Goal: Use online tool/utility: Utilize a website feature to perform a specific function

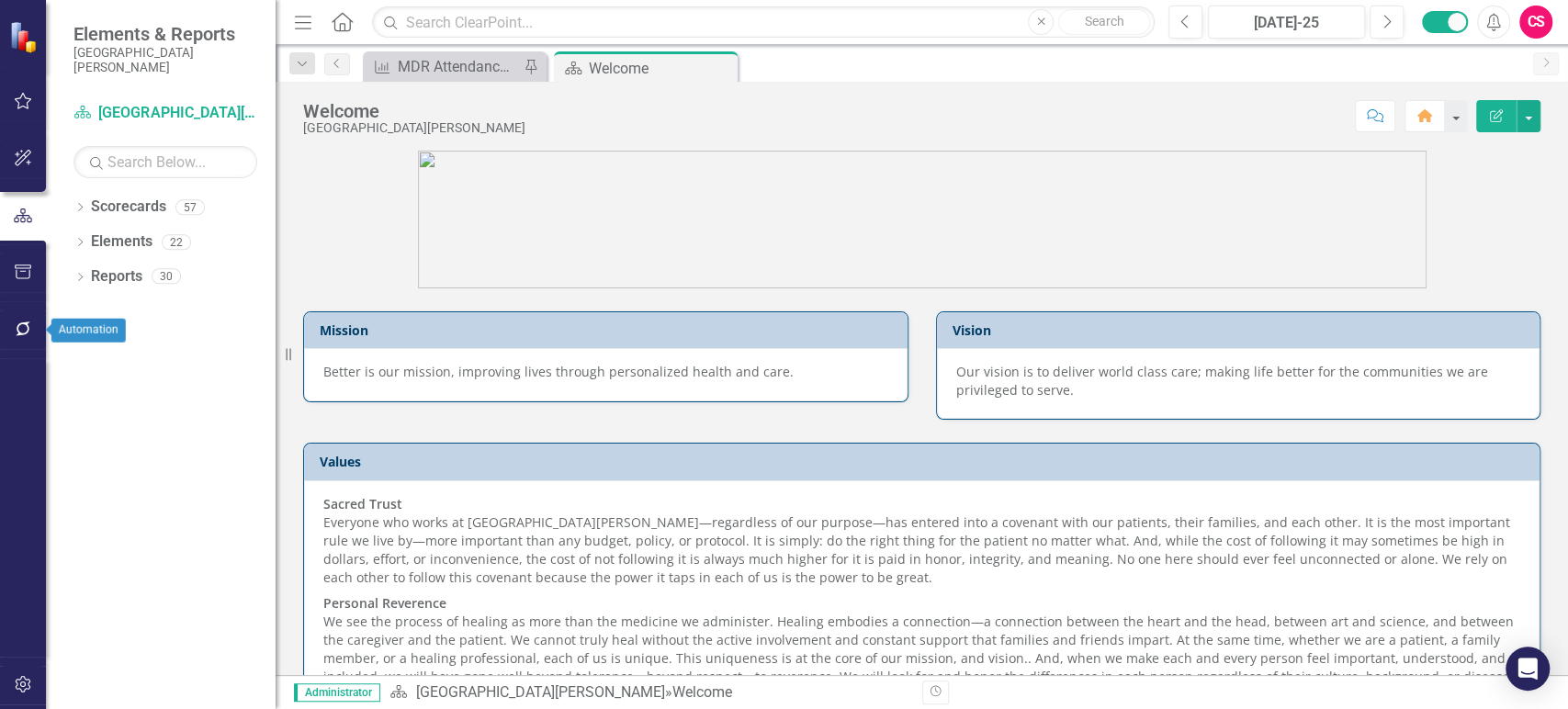
click at [16, 326] on icon "button" at bounding box center [23, 329] width 20 height 15
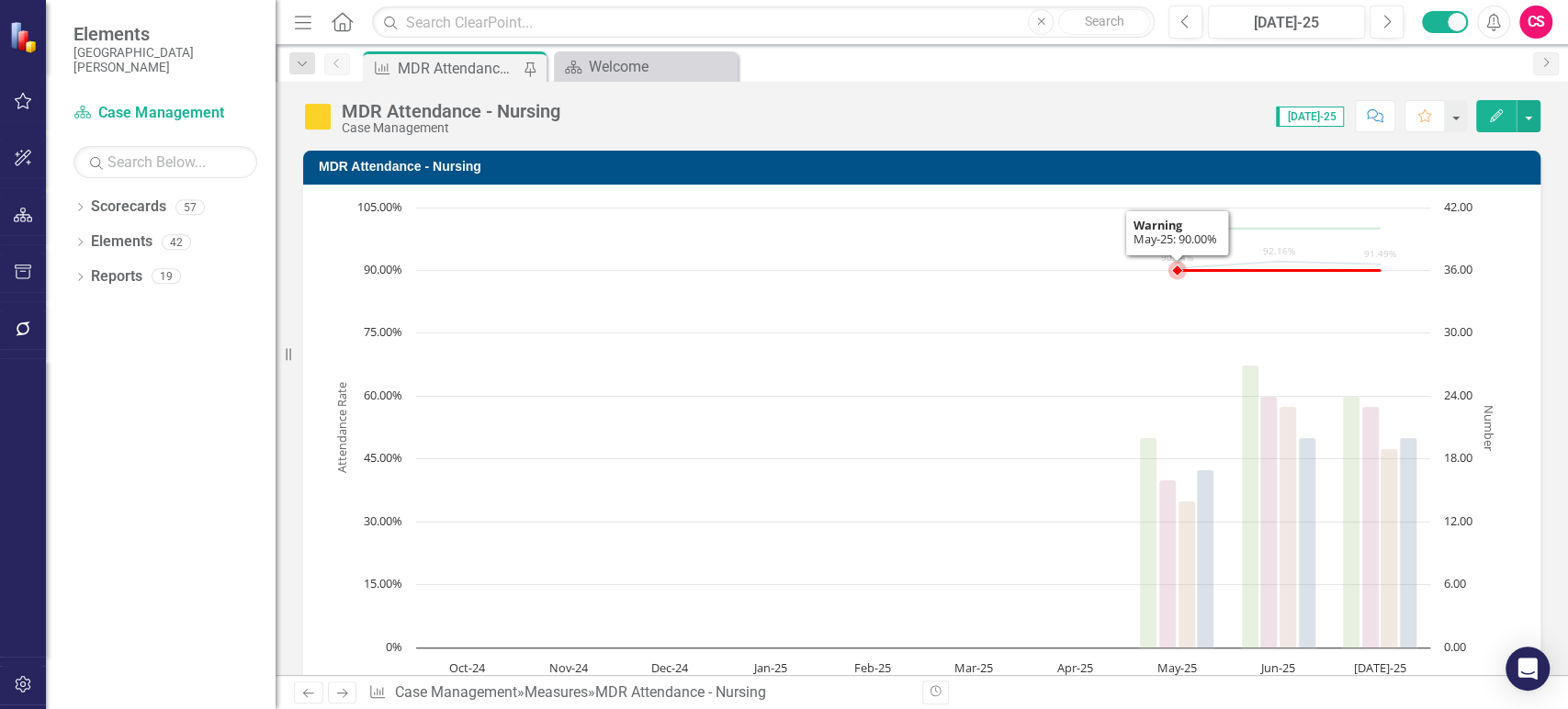
click at [654, 331] on rect "Interactive chart" at bounding box center [915, 473] width 1187 height 551
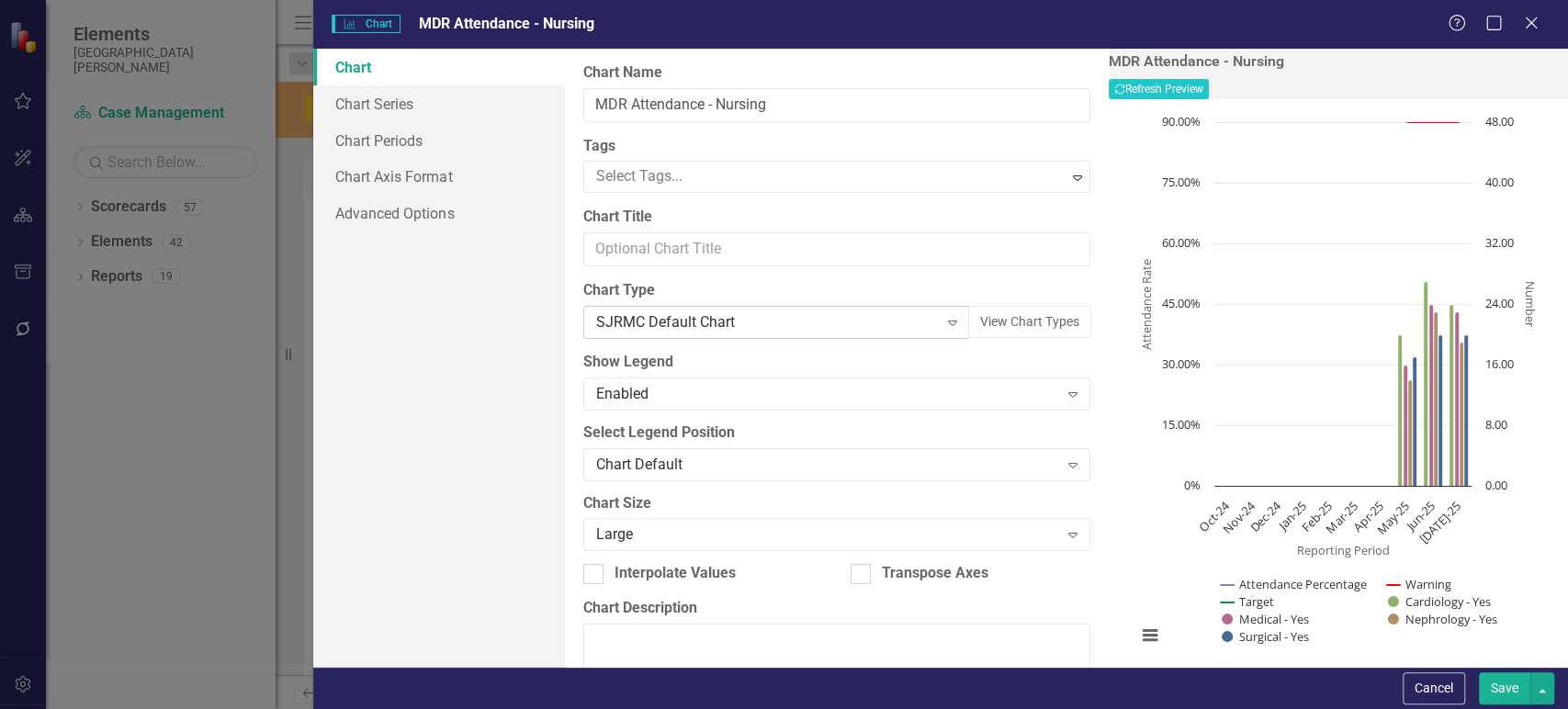
click at [748, 328] on div "SJRMC Default Chart" at bounding box center [767, 322] width 342 height 21
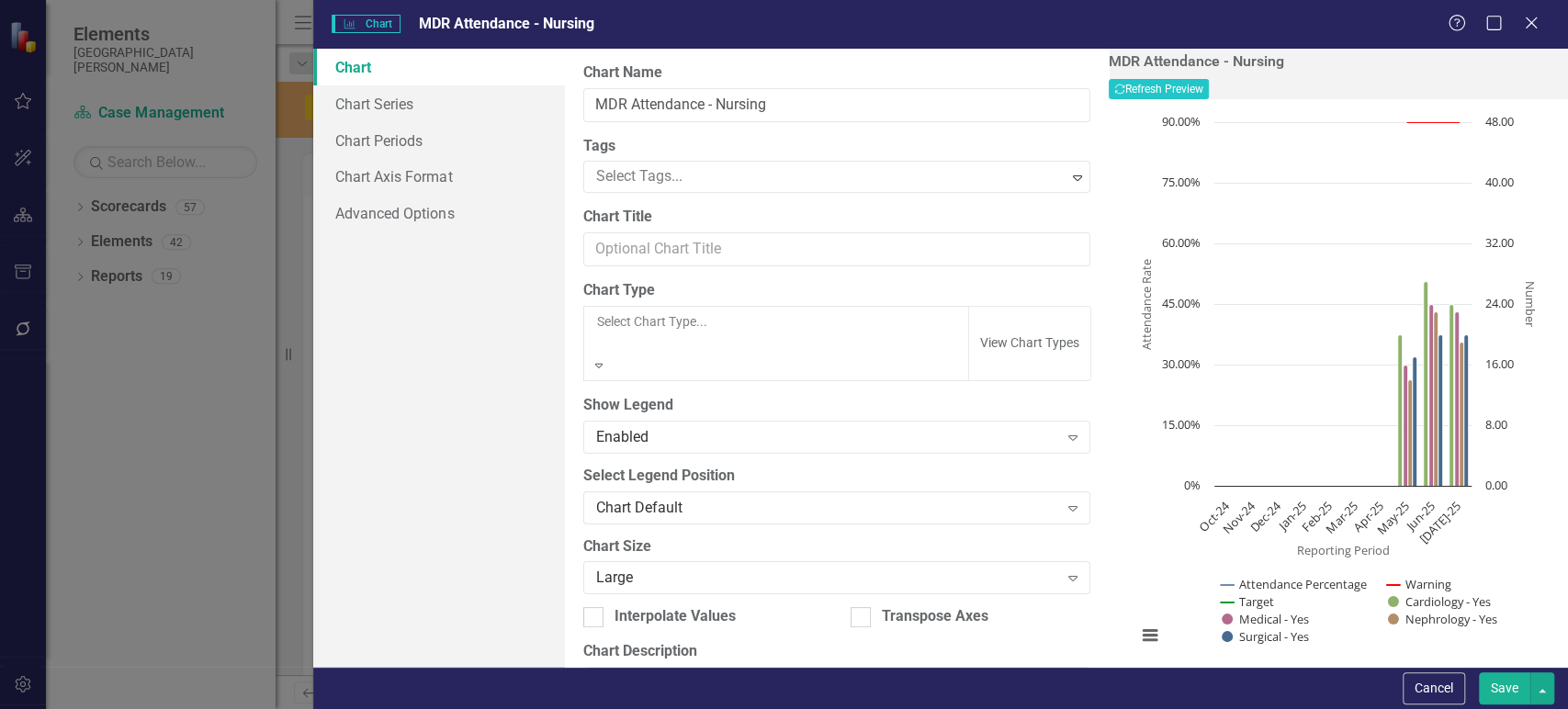
scroll to position [1503, 0]
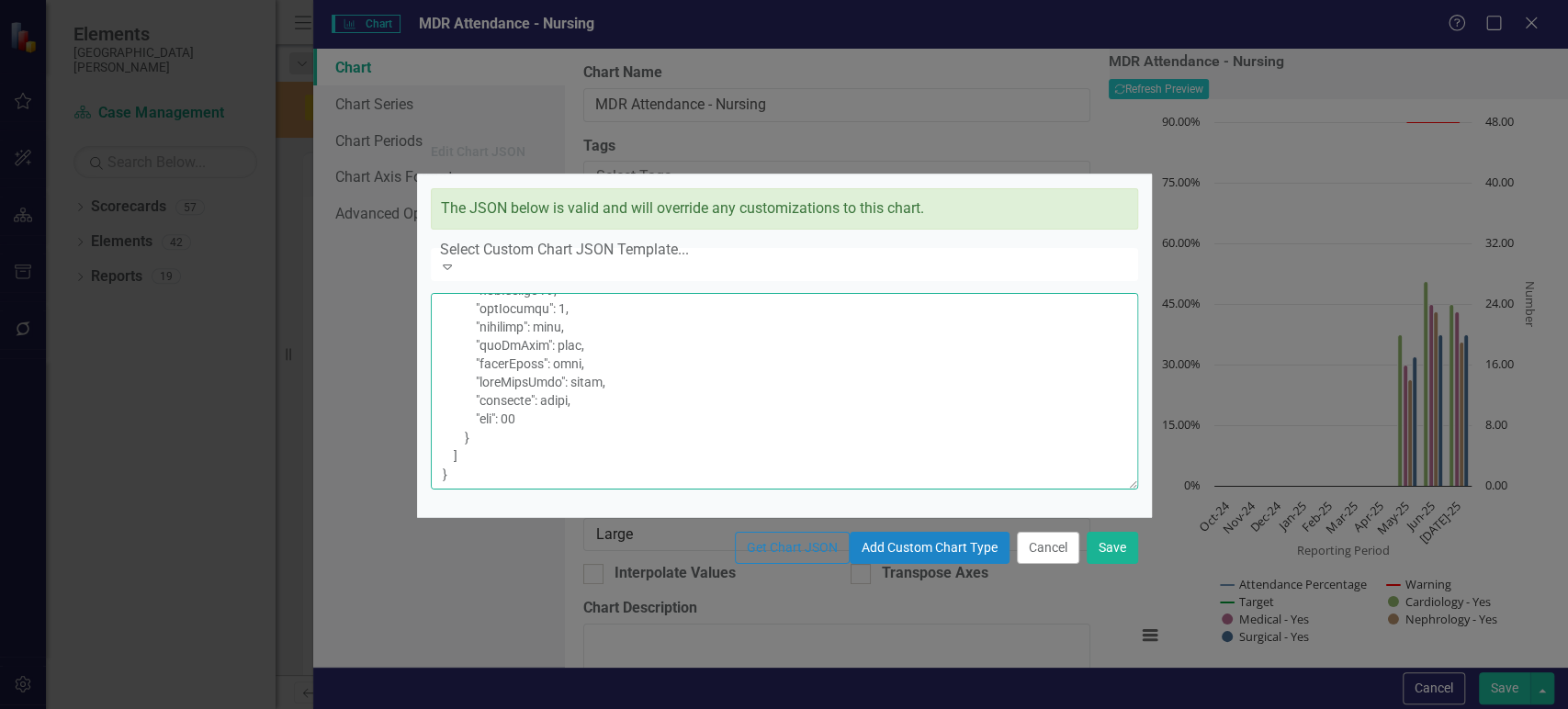
scroll to position [4189, 0]
drag, startPoint x: 560, startPoint y: 439, endPoint x: 447, endPoint y: 338, distance: 151.6
click at [447, 338] on textarea at bounding box center [784, 390] width 708 height 197
paste textarea "{ "title": { "text": "Attendance Rate" }, "minPadding": 0, "maxPadding": 0, "en…"
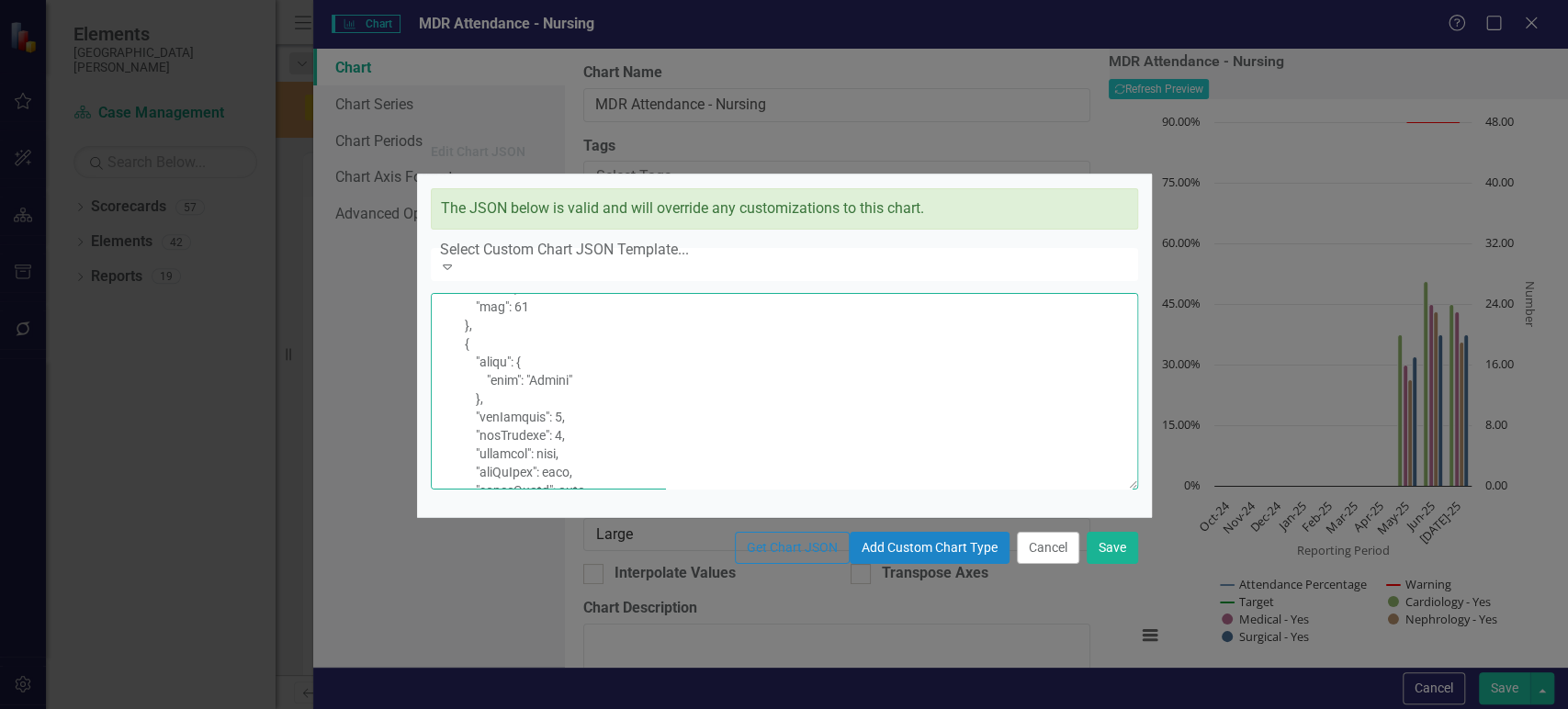
scroll to position [4303, 0]
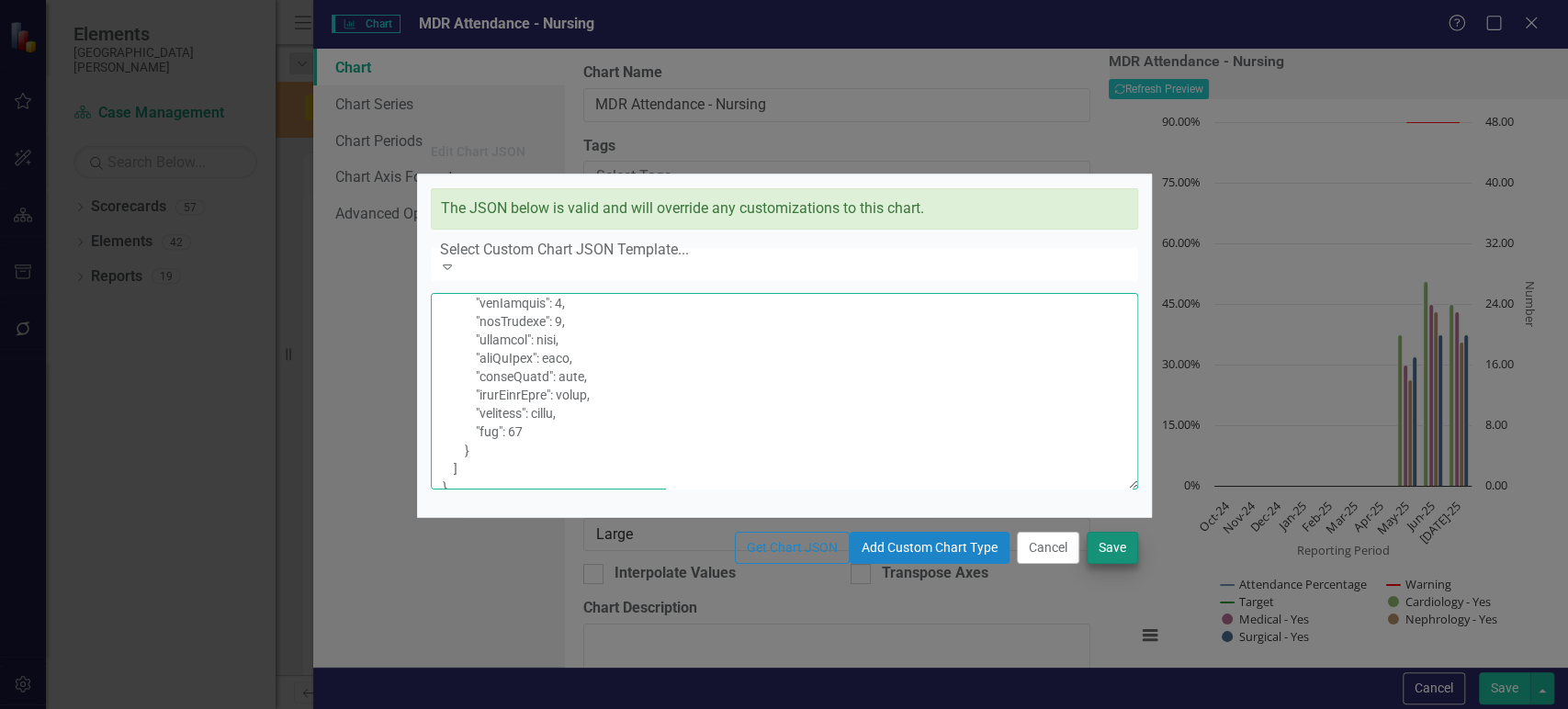
type textarea "{ "colors": [ "#6b8eb2", "#6bb28e", "#8e6bb2", "#8eb26b", "#b26b8e", "#b28e6b",…"
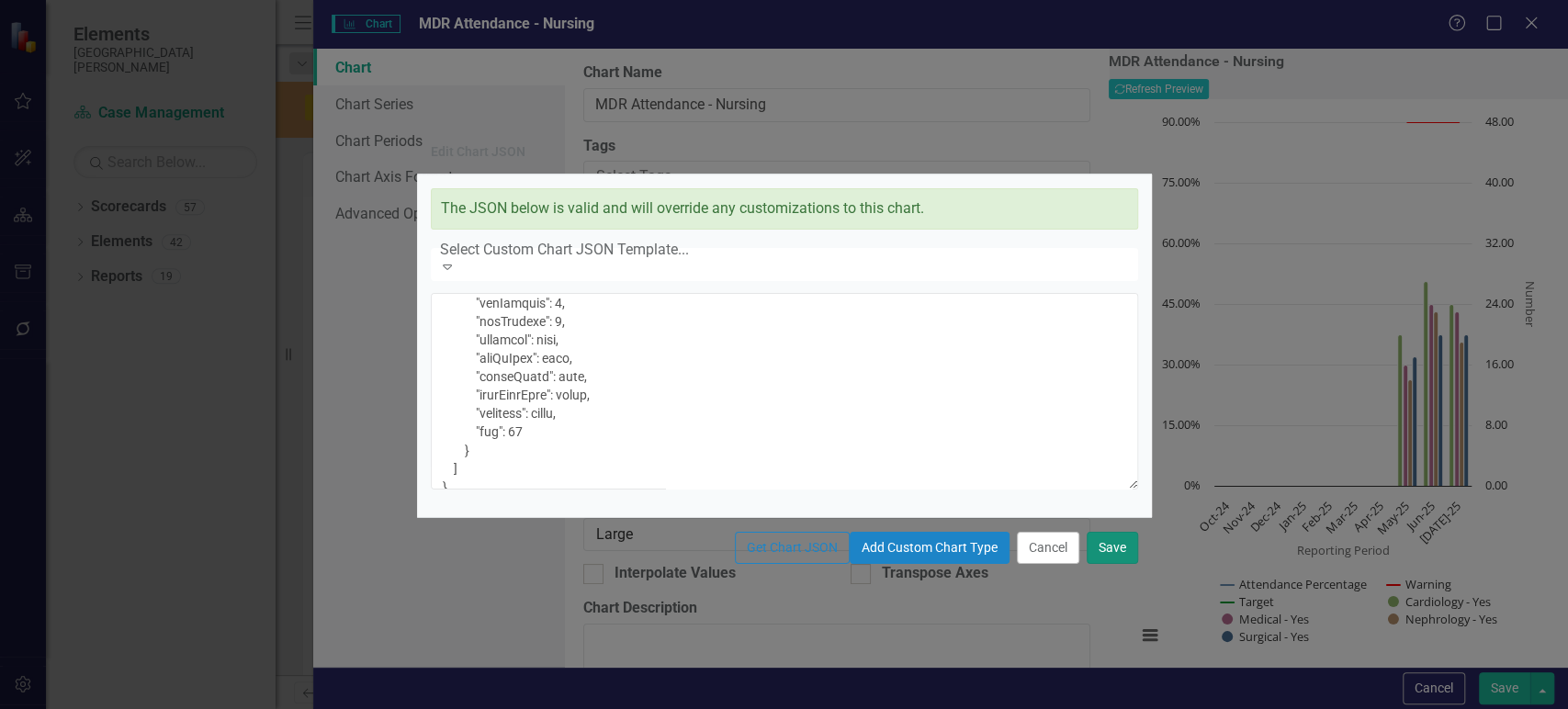
click at [1096, 564] on button "Save" at bounding box center [1112, 548] width 51 height 32
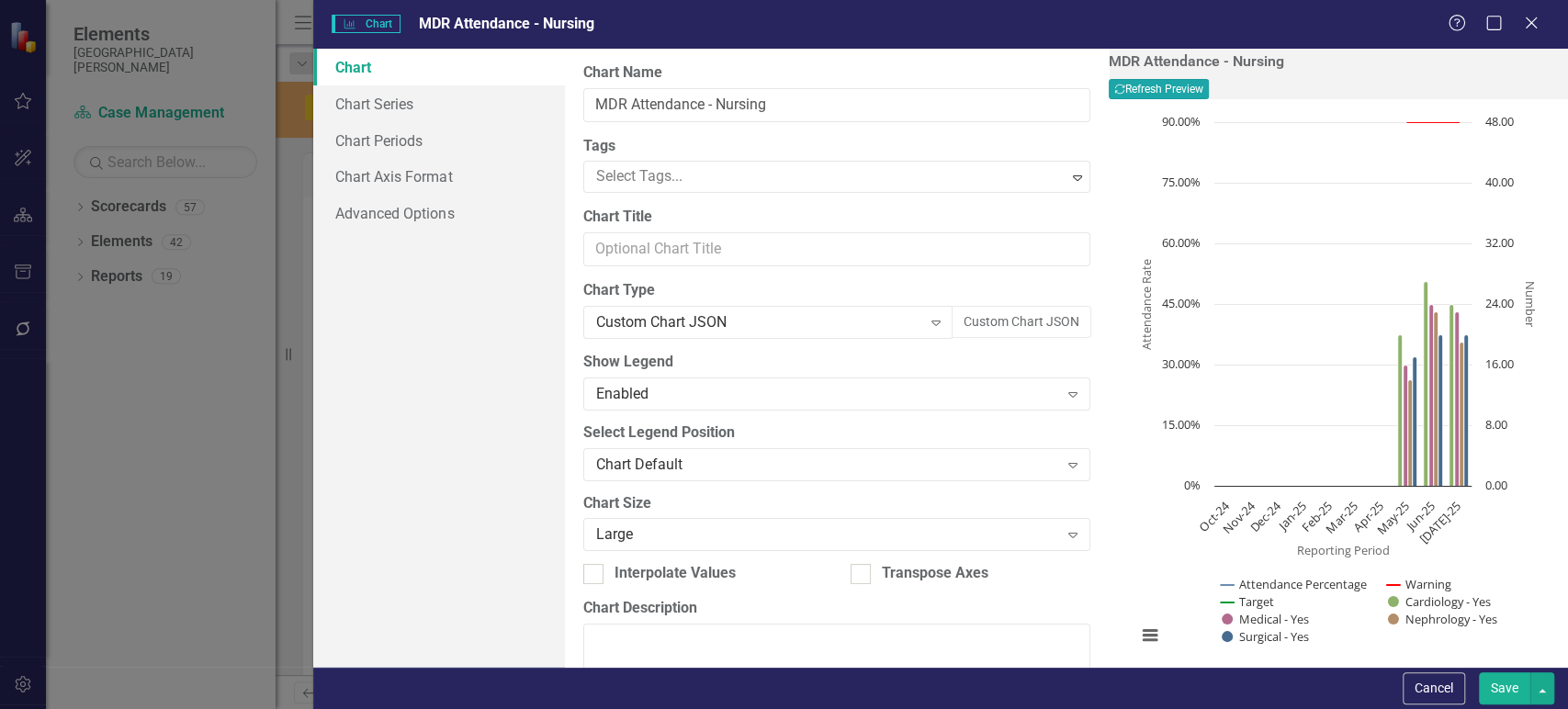
click at [1209, 98] on button "Recalculate Refresh Preview" at bounding box center [1159, 89] width 100 height 20
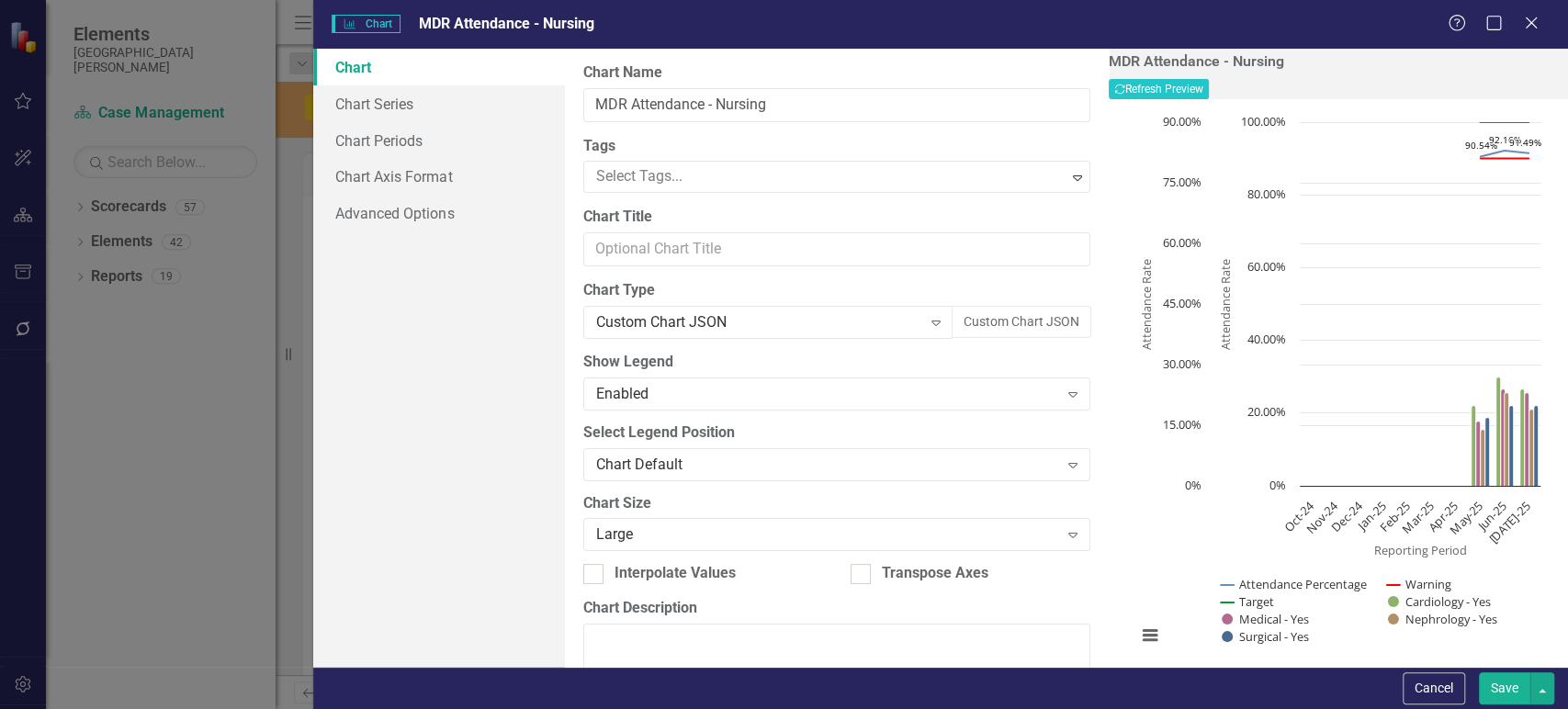
drag, startPoint x: 1188, startPoint y: 348, endPoint x: 1224, endPoint y: 347, distance: 36.0
click at [1189, 348] on icon "Reporting Period Attendance Rate Attendance Rate Chart context menu 90.54% ​ 90…" at bounding box center [1338, 388] width 422 height 551
click at [1424, 681] on button "Cancel" at bounding box center [1434, 688] width 62 height 32
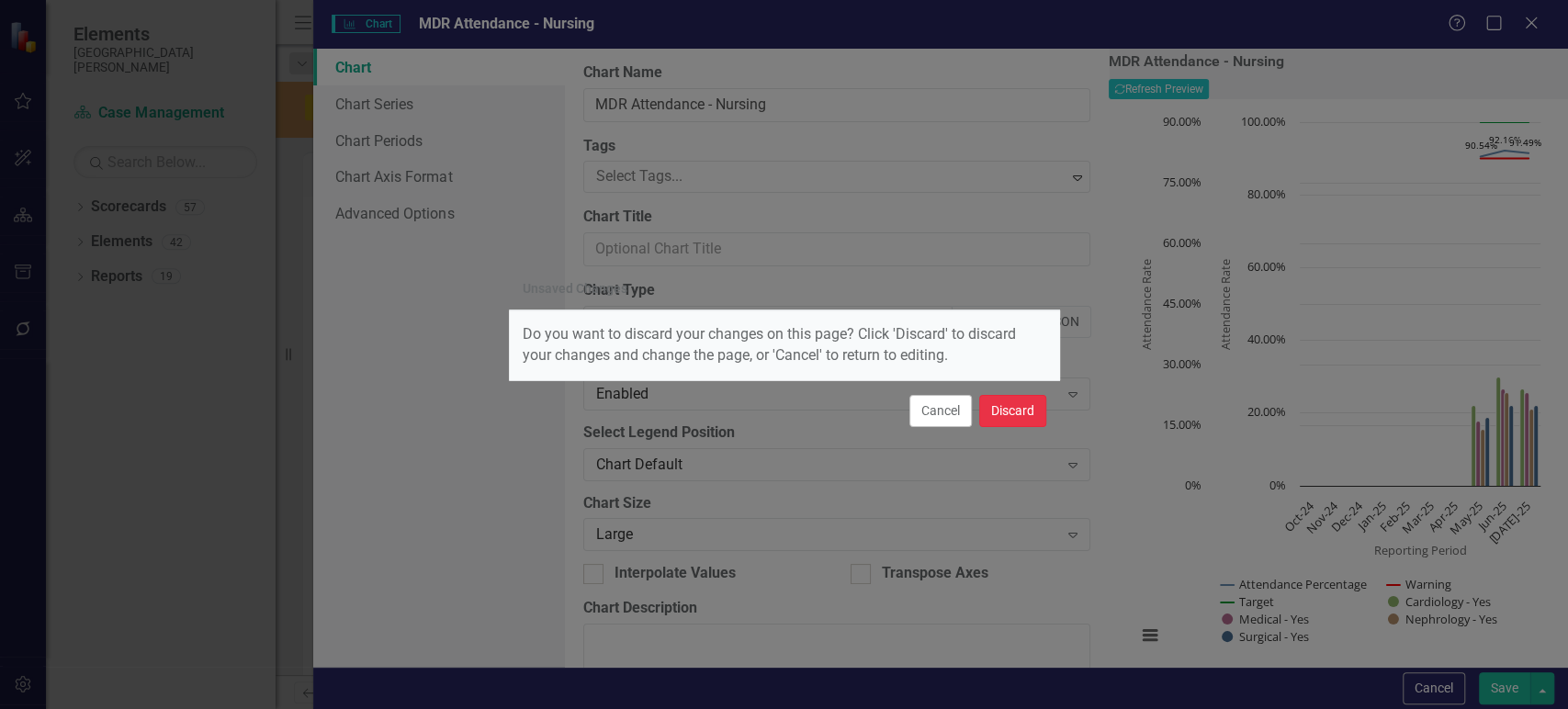
click at [988, 424] on button "Discard" at bounding box center [1013, 411] width 67 height 32
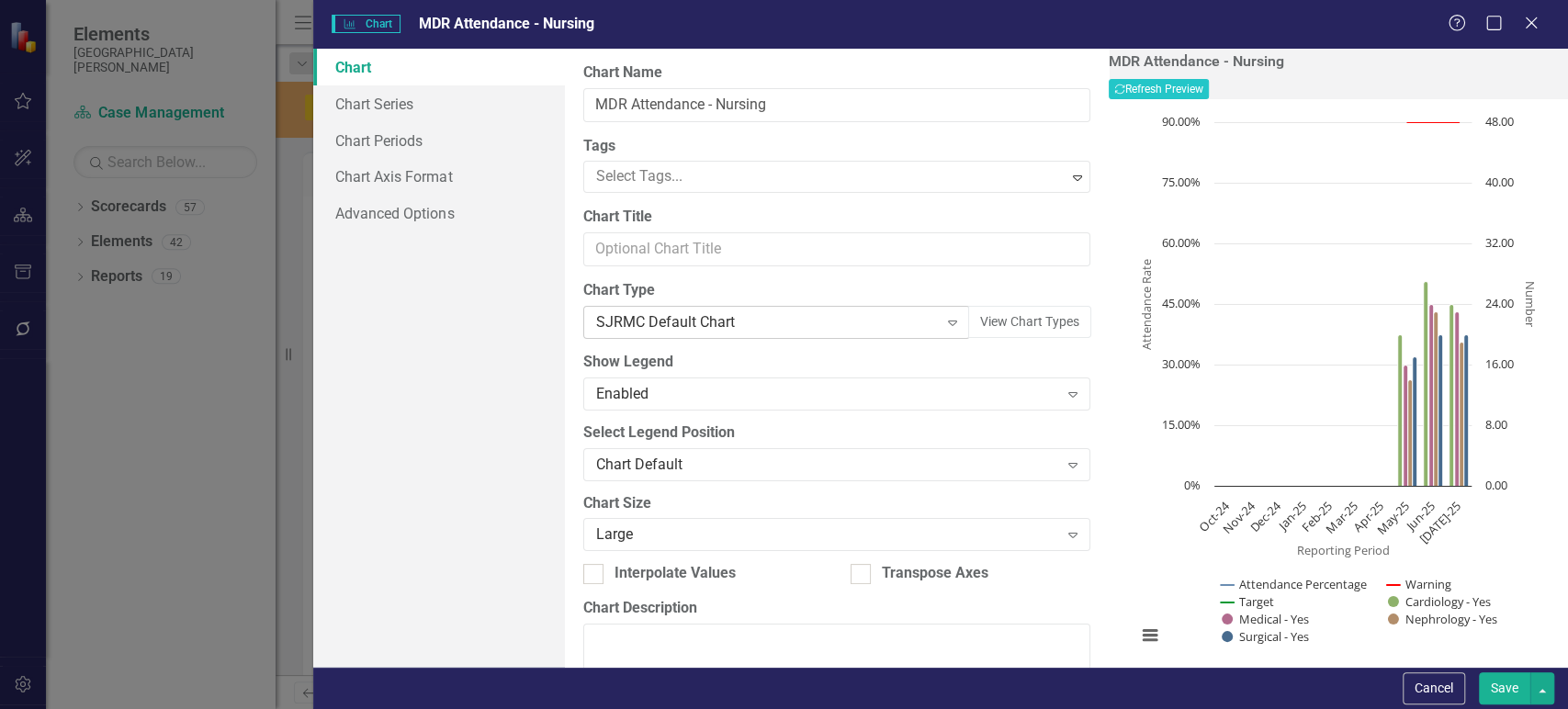
click at [736, 320] on div "SJRMC Default Chart" at bounding box center [767, 322] width 342 height 21
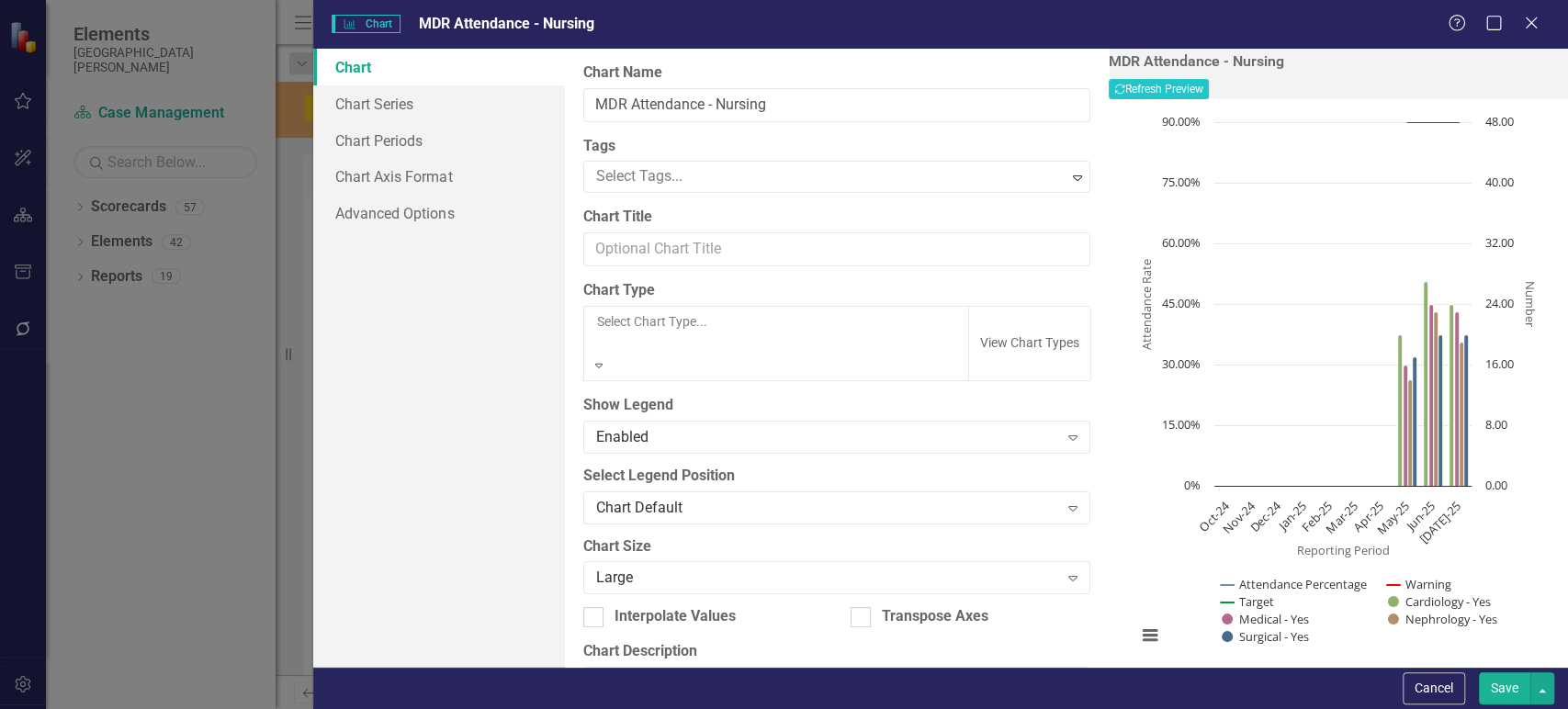
scroll to position [1503, 0]
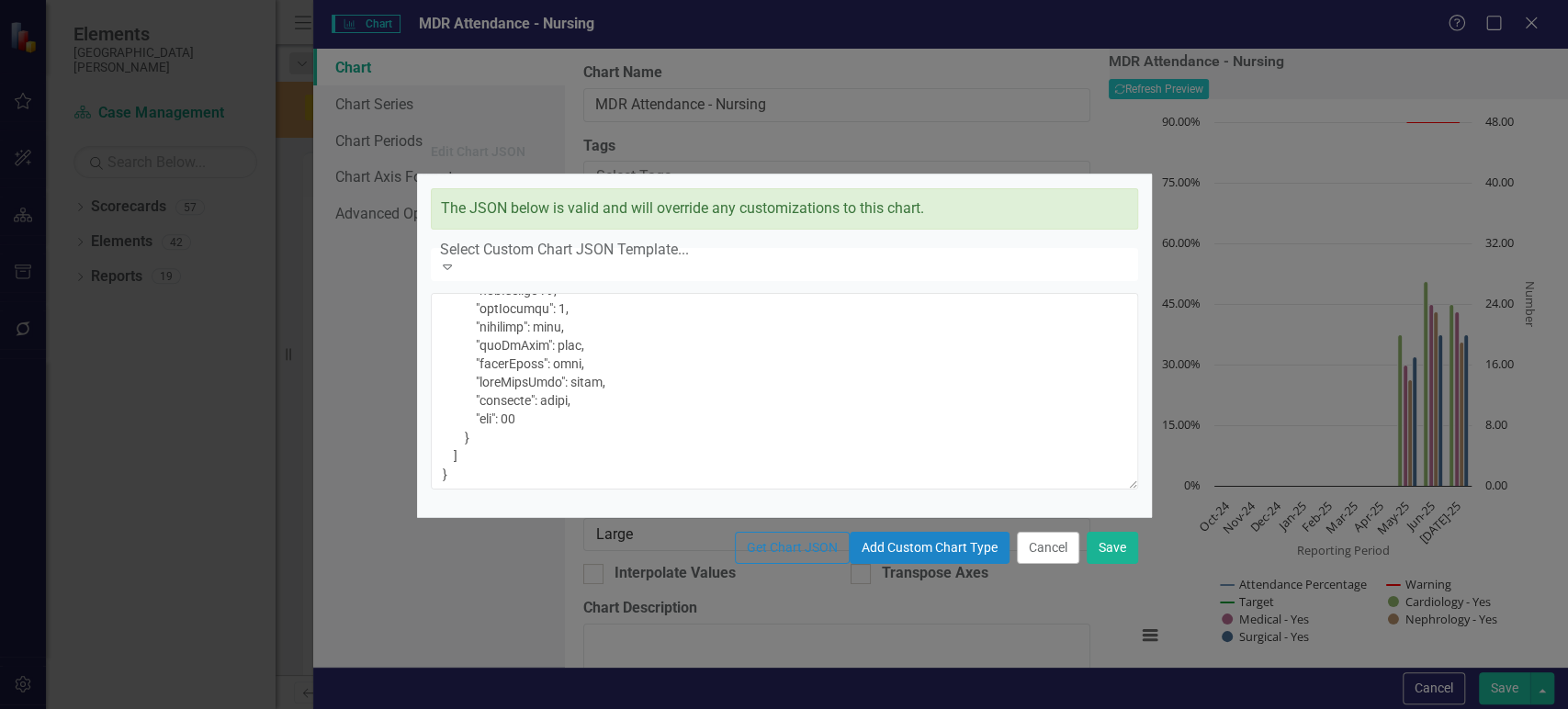
scroll to position [4247, 0]
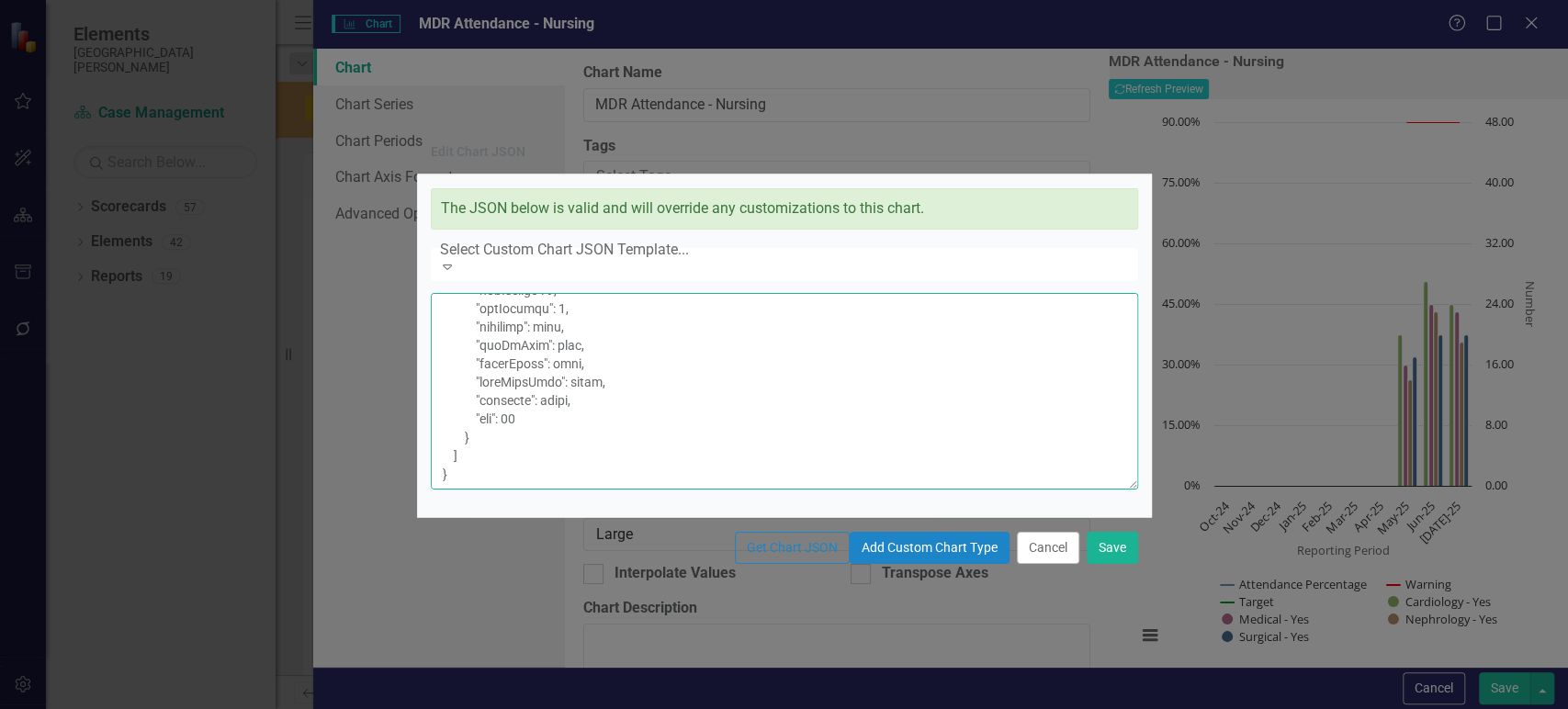
drag, startPoint x: 537, startPoint y: 290, endPoint x: 619, endPoint y: 358, distance: 106.5
click at [619, 358] on textarea at bounding box center [784, 390] width 708 height 197
paste textarea ""title": { "text": "Attendance Rate" }, "minPadding": 0, "maxPadding": 0, "endO…"
type textarea "{ "colors": [ "#6b8eb2", "#6bb28e", "#8e6bb2", "#8eb26b", "#b26b8e", "#b28e6b",…"
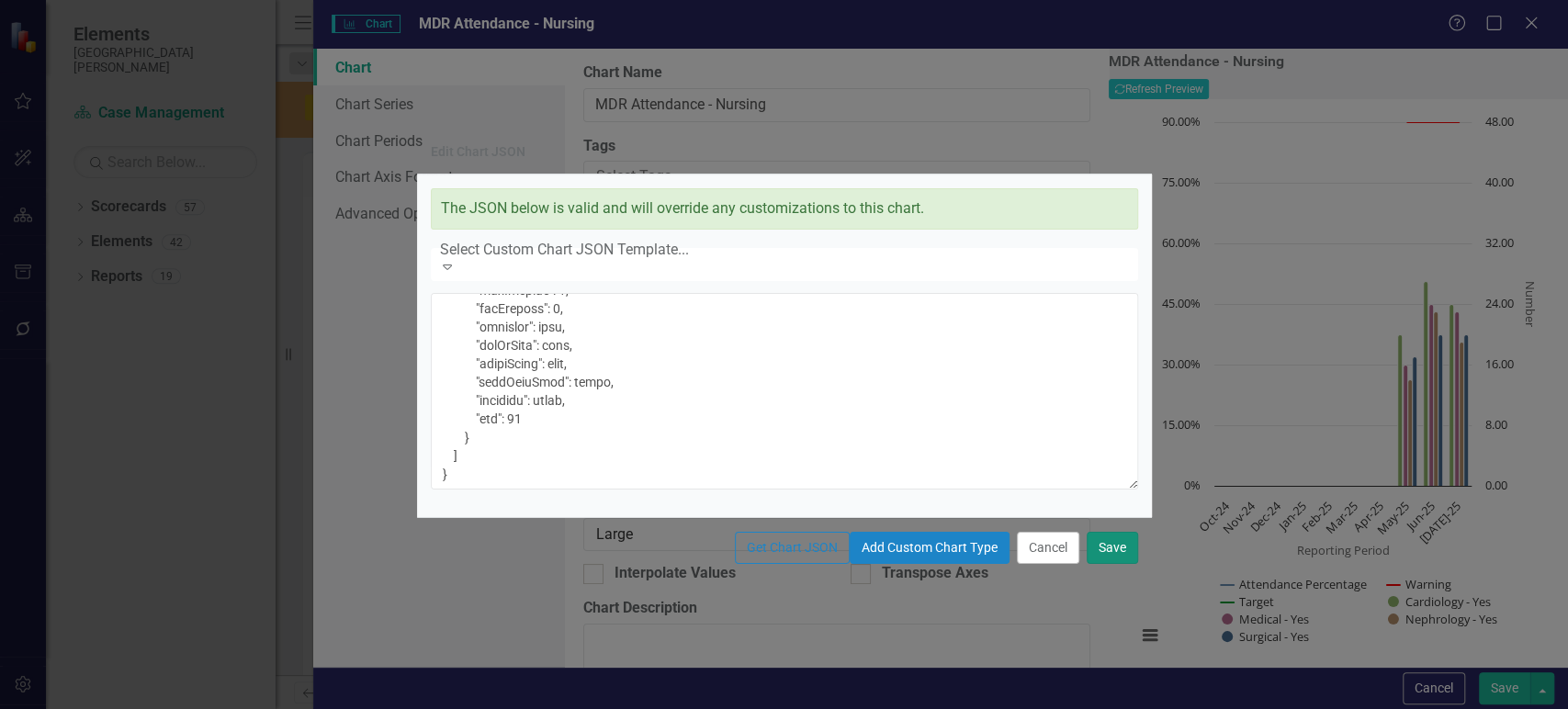
drag, startPoint x: 1118, startPoint y: 576, endPoint x: 1286, endPoint y: 335, distance: 293.8
click at [1118, 564] on button "Save" at bounding box center [1112, 548] width 51 height 32
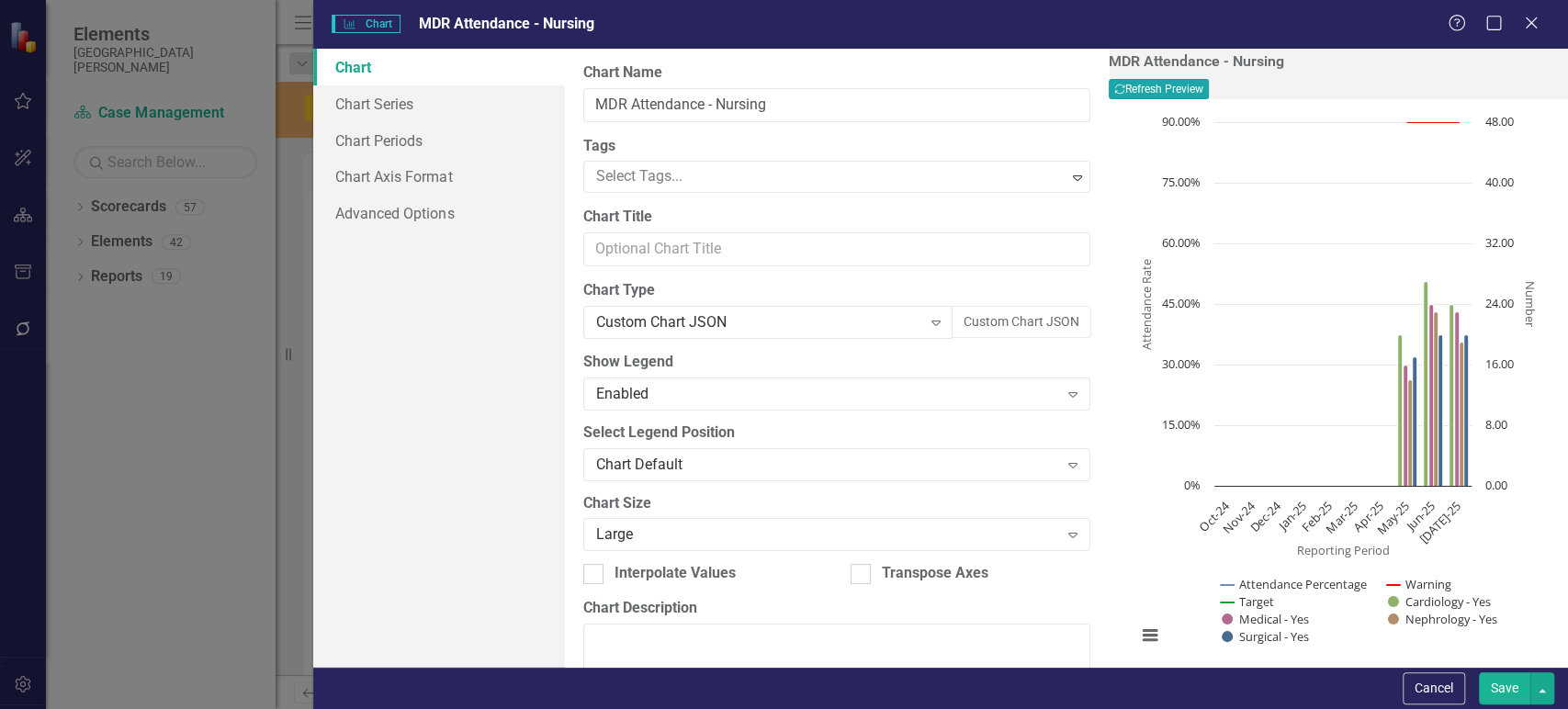
click at [1209, 87] on button "Recalculate Refresh Preview" at bounding box center [1159, 89] width 100 height 20
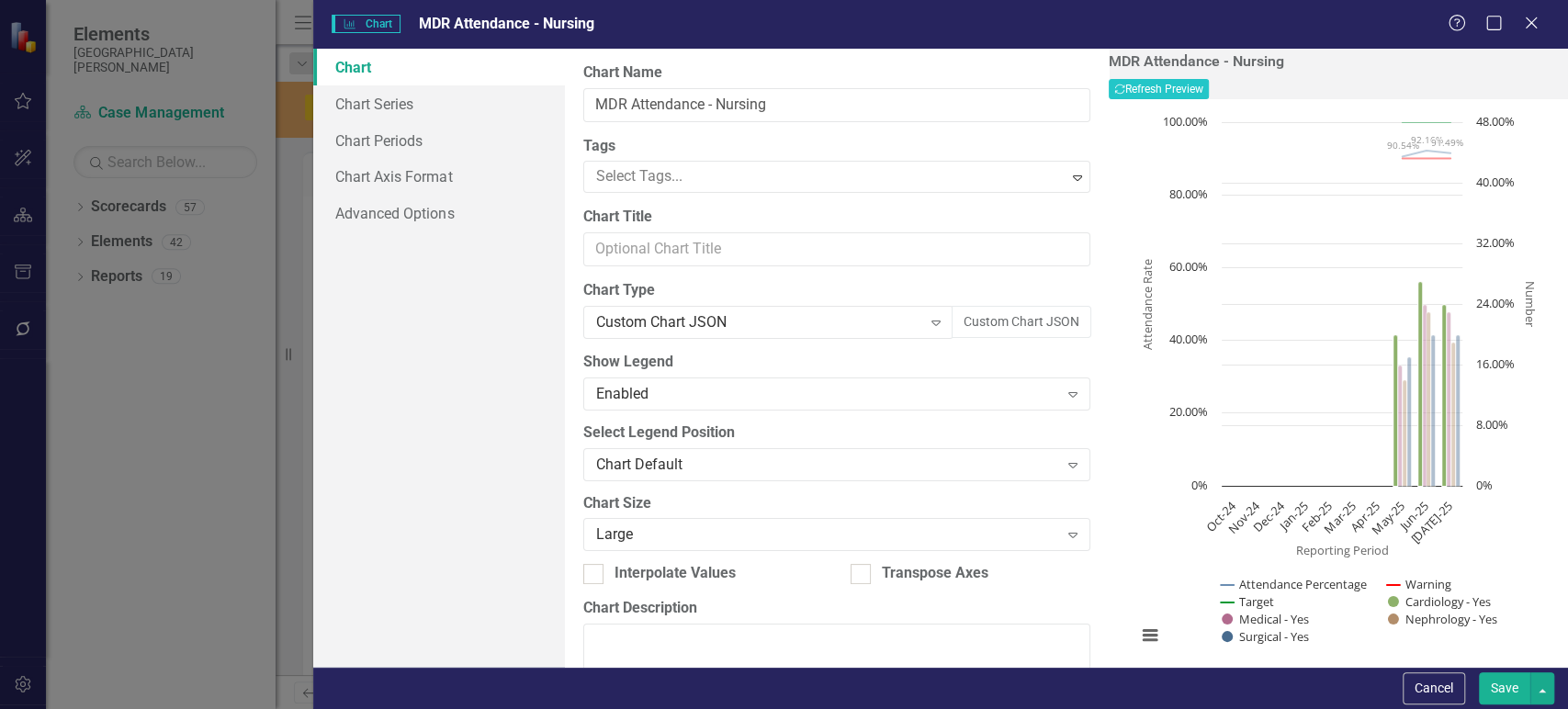
click at [1494, 682] on button "Save" at bounding box center [1505, 688] width 51 height 32
